Goal: Check status: Check status

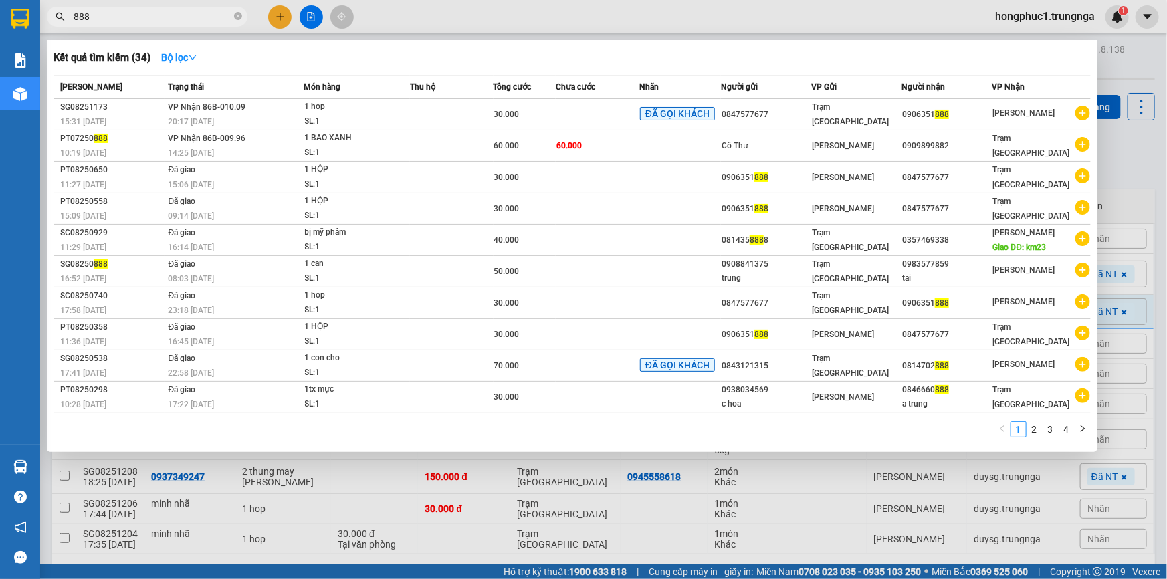
type input "888"
click at [1126, 164] on div at bounding box center [583, 289] width 1167 height 579
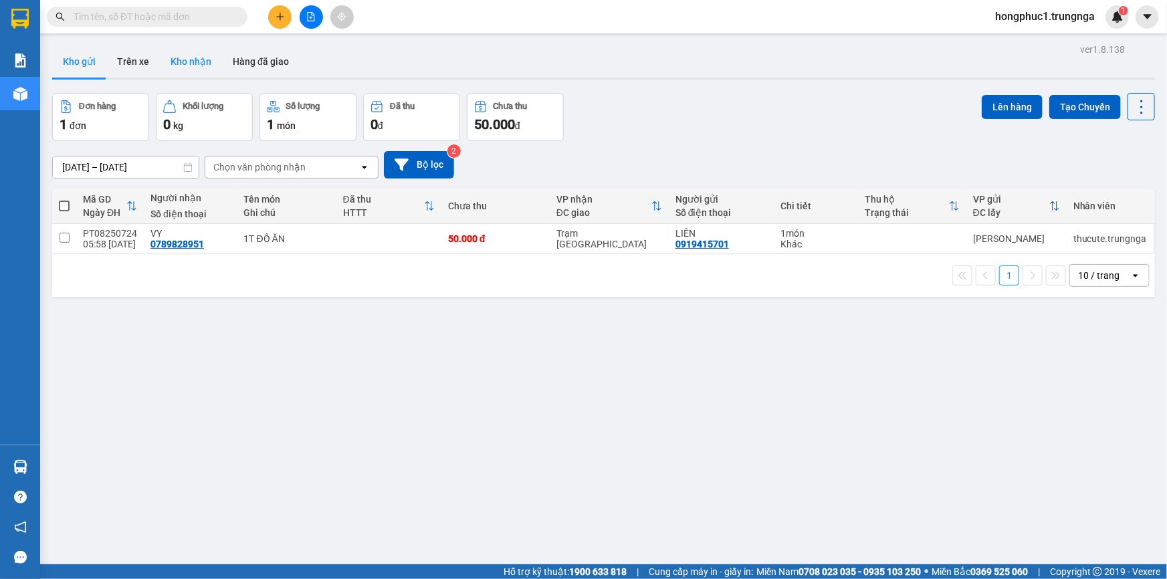
click at [197, 61] on button "Kho nhận" at bounding box center [191, 61] width 62 height 32
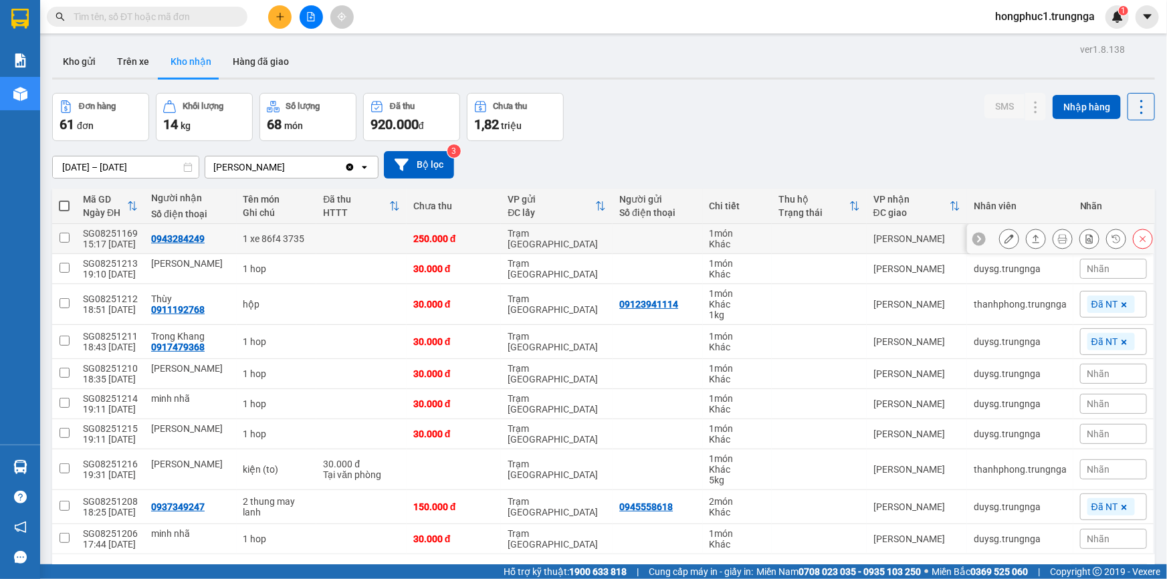
click at [189, 239] on div "0943284249" at bounding box center [178, 238] width 54 height 11
copy div "0943284249"
click at [975, 234] on icon at bounding box center [979, 238] width 9 height 9
click at [1090, 239] on span "Nhãn" at bounding box center [1099, 238] width 23 height 11
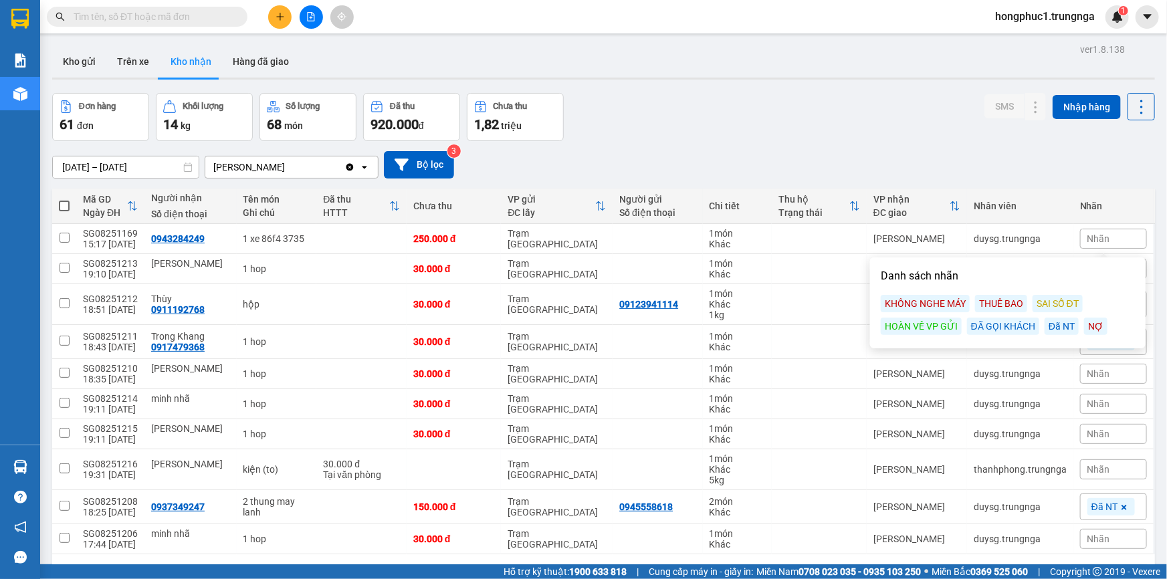
click at [1062, 324] on div "Đã NT" at bounding box center [1062, 326] width 34 height 17
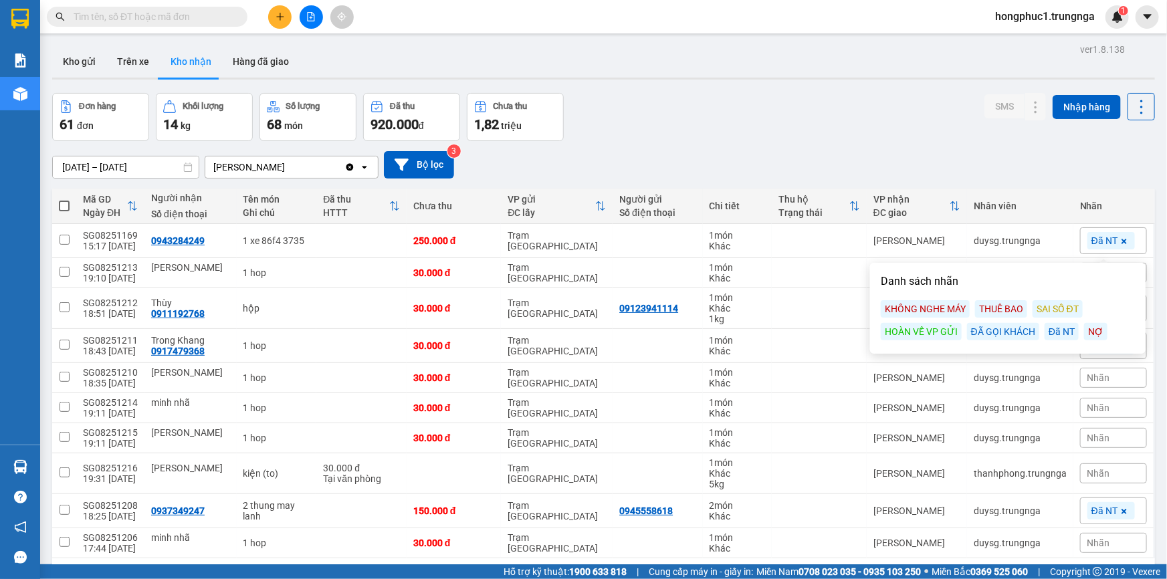
click at [820, 126] on div "Đơn hàng 61 đơn Khối lượng 14 kg Số lượng 68 món Đã thu 920.000 đ Chưa thu 1,82…" at bounding box center [603, 117] width 1103 height 48
